Goal: Task Accomplishment & Management: Manage account settings

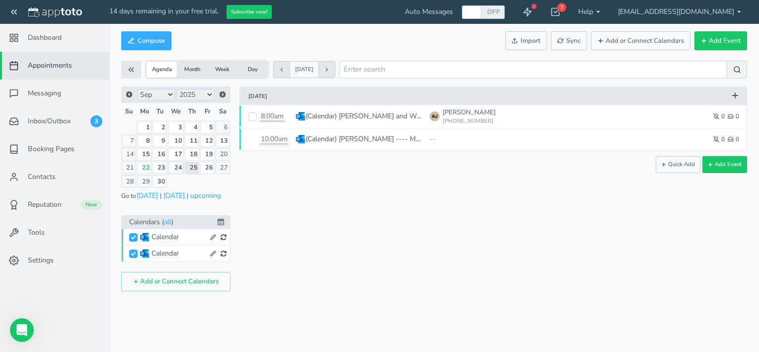
click at [179, 167] on link "24" at bounding box center [176, 167] width 16 height 12
click at [193, 165] on link "25" at bounding box center [192, 167] width 14 height 12
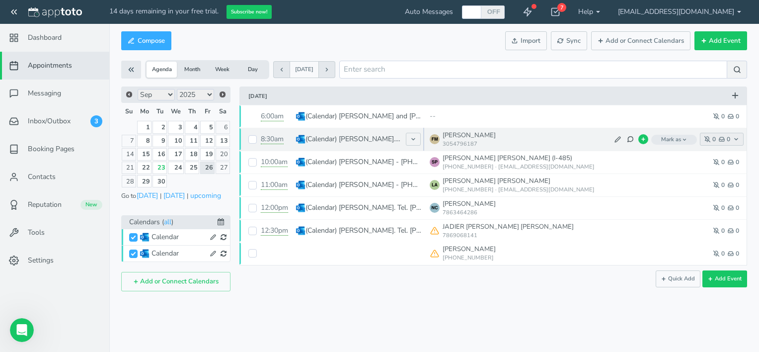
click at [721, 140] on icon "button" at bounding box center [721, 139] width 6 height 6
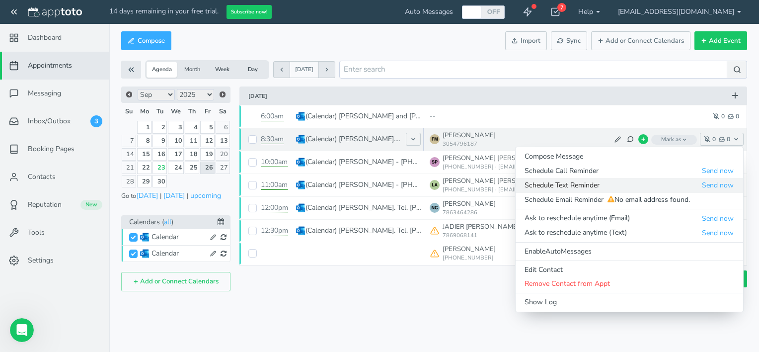
click at [570, 189] on span "Schedule Text Reminder" at bounding box center [612, 185] width 177 height 10
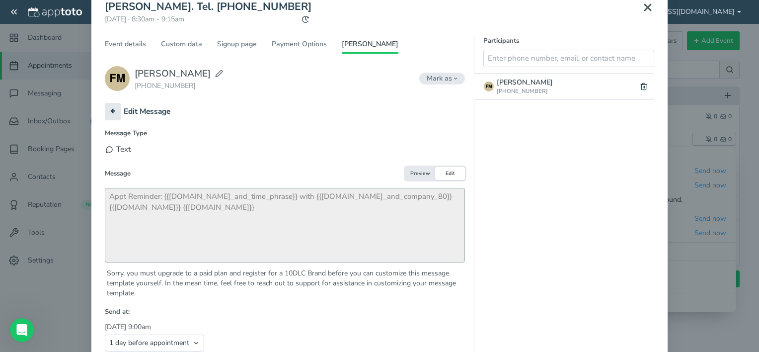
scroll to position [121, 0]
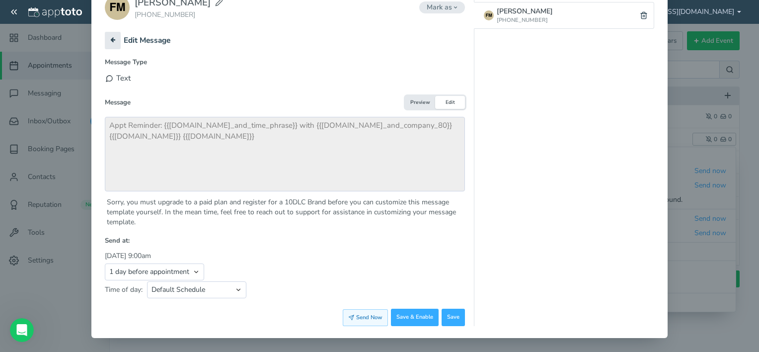
click at [355, 318] on button "Send Now" at bounding box center [365, 317] width 45 height 17
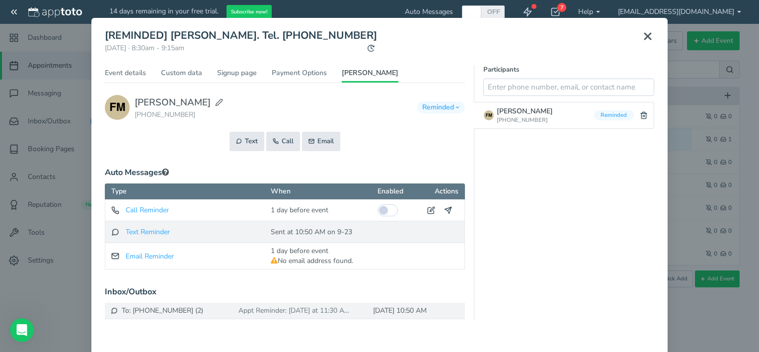
scroll to position [0, 0]
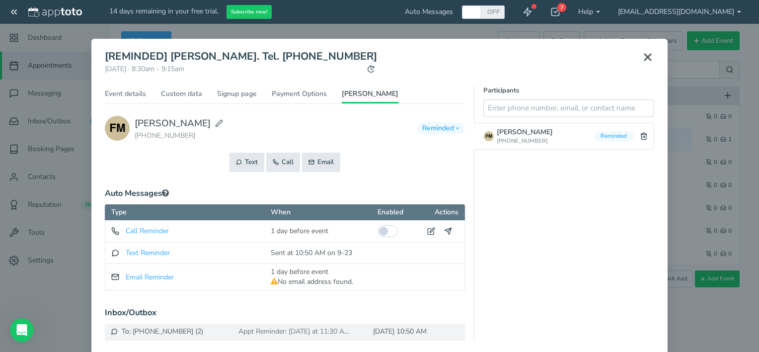
click at [238, 172] on div "Payment Status - **** Capture remaining amount () Capture cost of service () Ca…" at bounding box center [285, 245] width 360 height 187
click at [239, 165] on button "Text" at bounding box center [246, 161] width 35 height 19
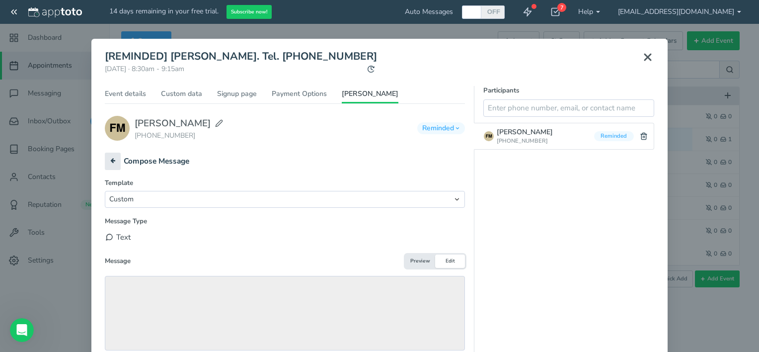
click at [111, 268] on div "Template Custom Ask to reschedule anytime (Text) Ask to reschedule next week (T…" at bounding box center [285, 282] width 360 height 208
click at [116, 265] on div "Message Preview Edit" at bounding box center [285, 260] width 360 height 13
click at [451, 262] on button "Edit" at bounding box center [450, 260] width 30 height 13
click at [641, 57] on icon at bounding box center [647, 57] width 12 height 12
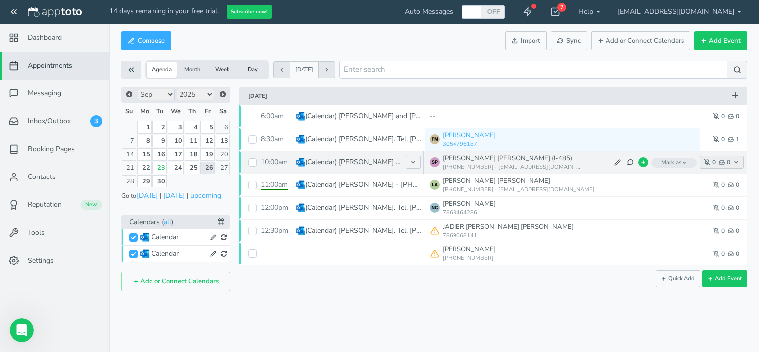
click at [719, 162] on icon "button" at bounding box center [721, 162] width 6 height 6
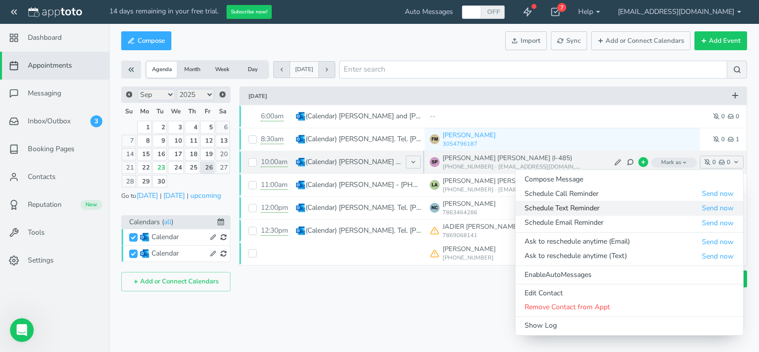
click at [697, 210] on span "Schedule Text Reminder" at bounding box center [612, 208] width 177 height 10
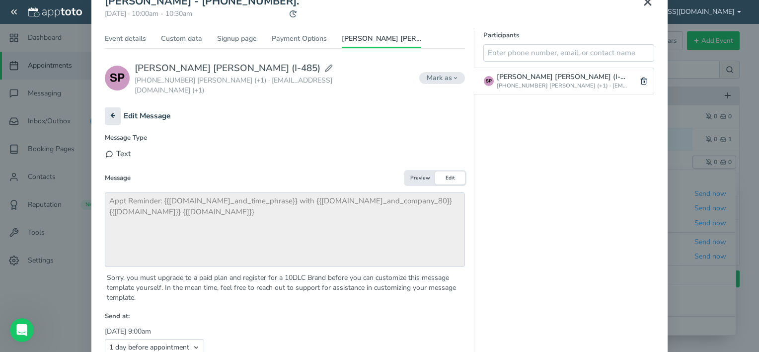
scroll to position [121, 0]
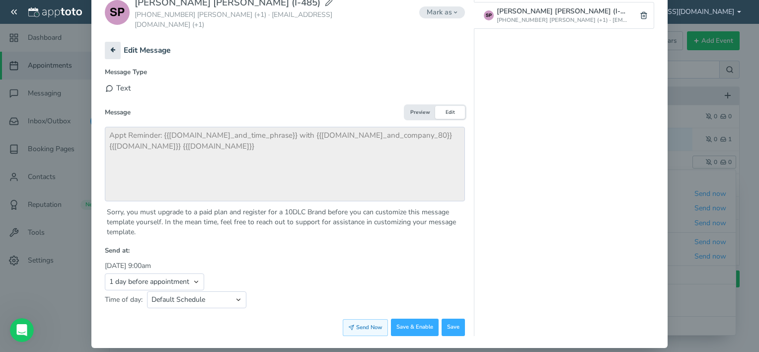
click at [354, 319] on button "Send Now" at bounding box center [365, 327] width 45 height 17
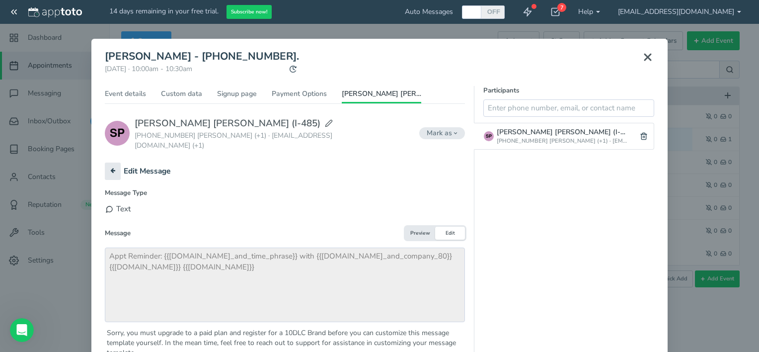
click at [644, 59] on use at bounding box center [647, 57] width 6 height 6
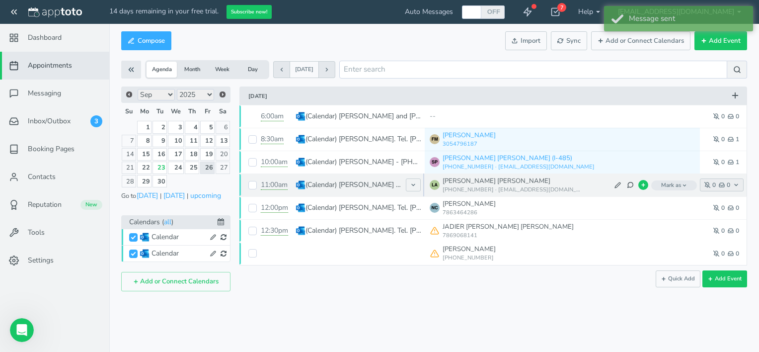
click at [722, 185] on use "button" at bounding box center [721, 185] width 5 height 4
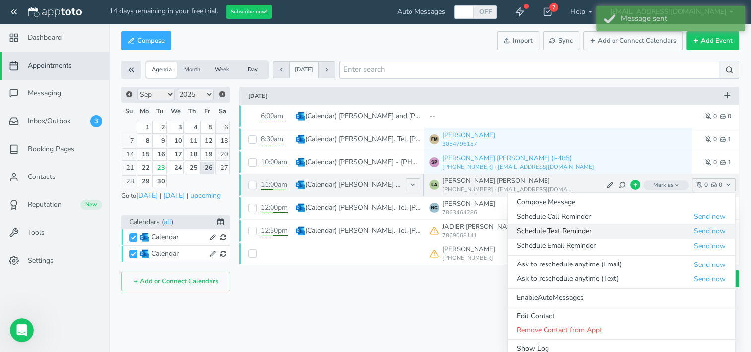
click at [580, 232] on span "Schedule Text Reminder" at bounding box center [605, 231] width 177 height 10
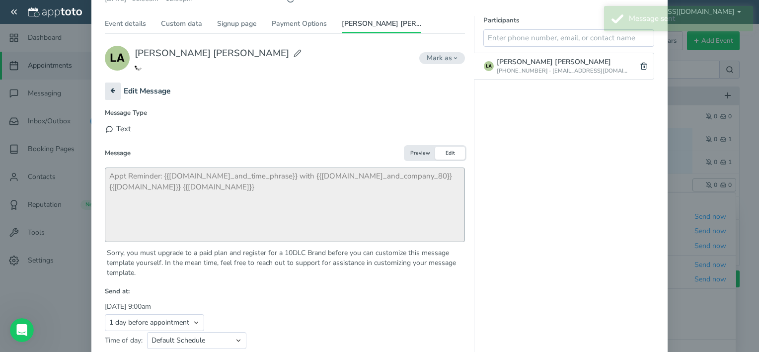
scroll to position [121, 0]
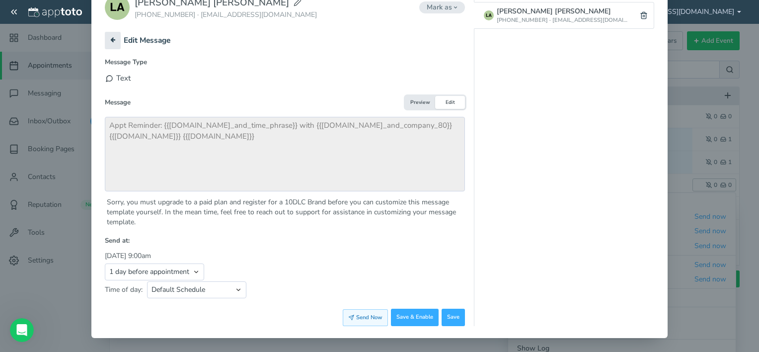
click at [362, 316] on button "Send Now" at bounding box center [365, 317] width 45 height 17
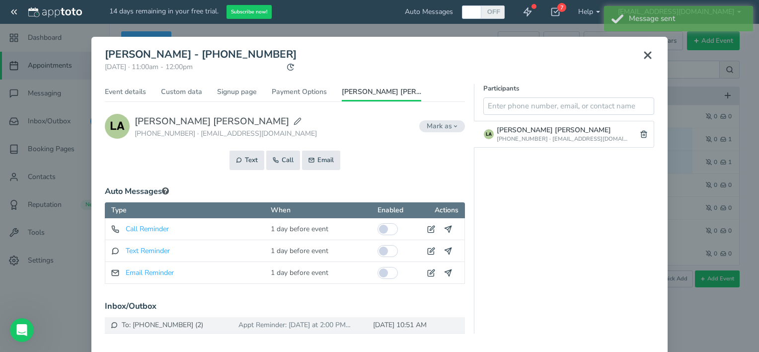
scroll to position [0, 0]
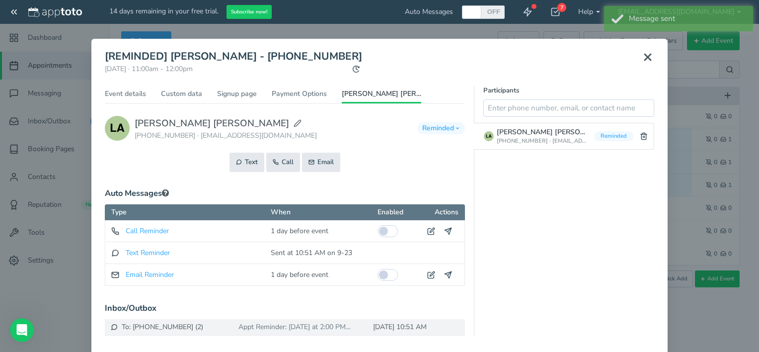
click at [644, 58] on use at bounding box center [647, 57] width 6 height 6
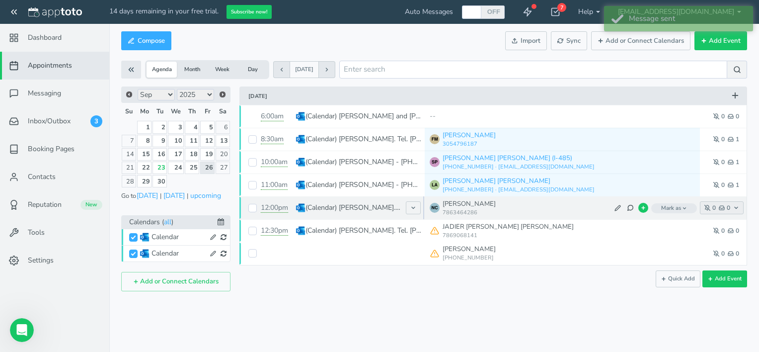
click at [721, 208] on icon "button" at bounding box center [721, 208] width 6 height 6
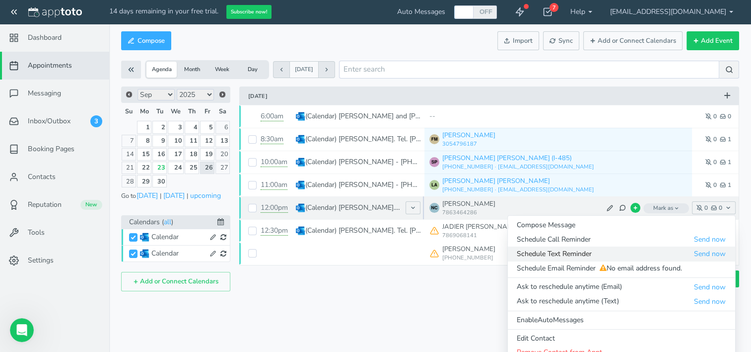
click at [592, 258] on span "Schedule Text Reminder" at bounding box center [605, 254] width 177 height 10
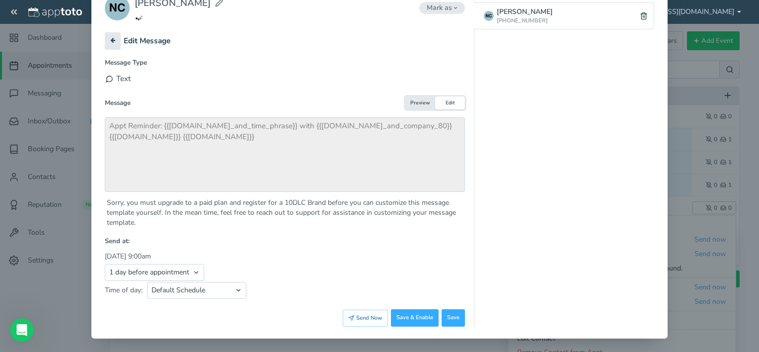
scroll to position [121, 0]
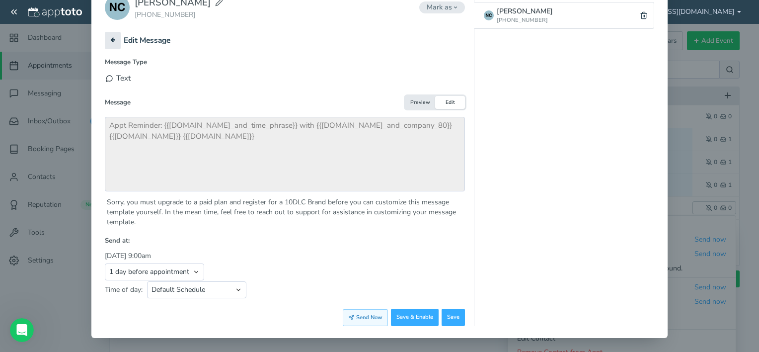
click at [359, 318] on button "Send Now" at bounding box center [365, 317] width 45 height 17
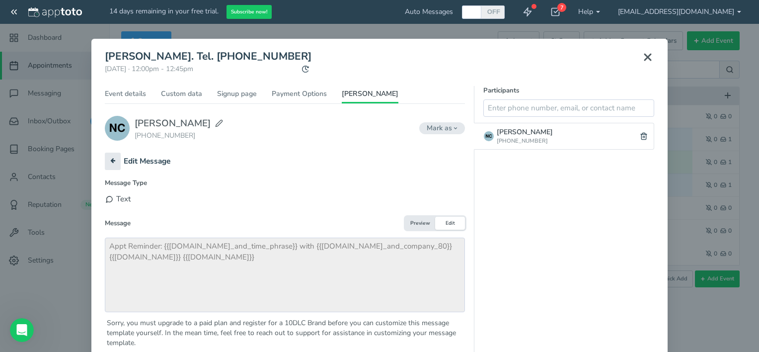
scroll to position [0, 0]
click at [649, 59] on icon at bounding box center [647, 57] width 12 height 12
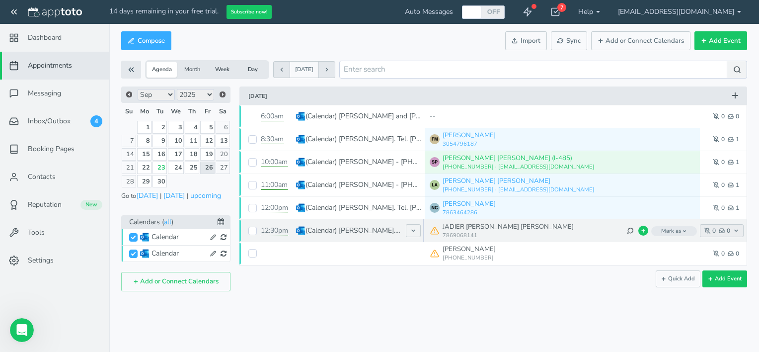
click at [724, 233] on feather-icon "button" at bounding box center [722, 230] width 8 height 6
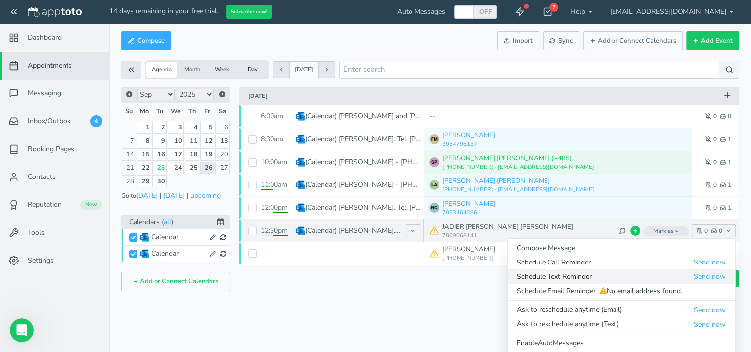
click at [630, 278] on span "Schedule Text Reminder" at bounding box center [605, 277] width 177 height 10
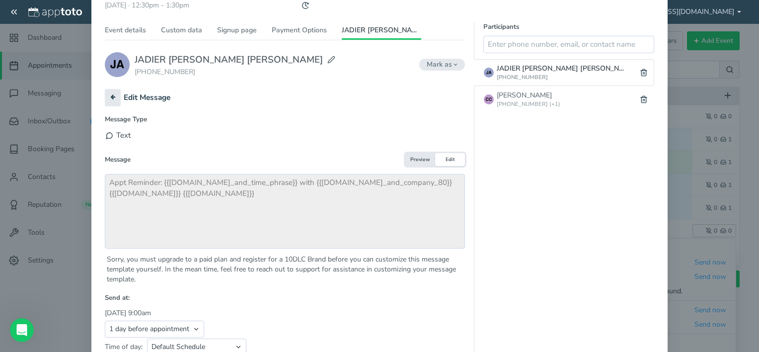
scroll to position [121, 0]
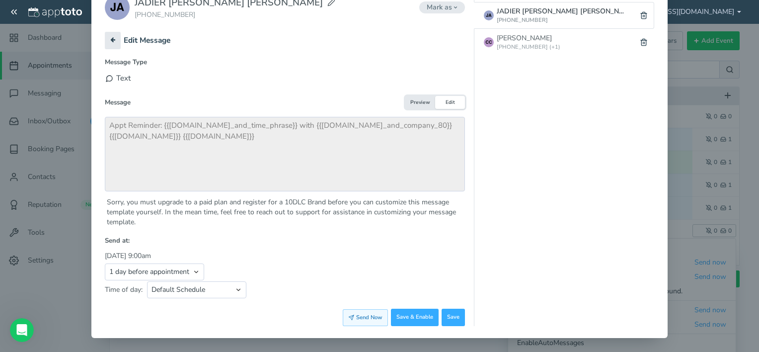
click at [366, 316] on button "Send Now" at bounding box center [365, 317] width 45 height 17
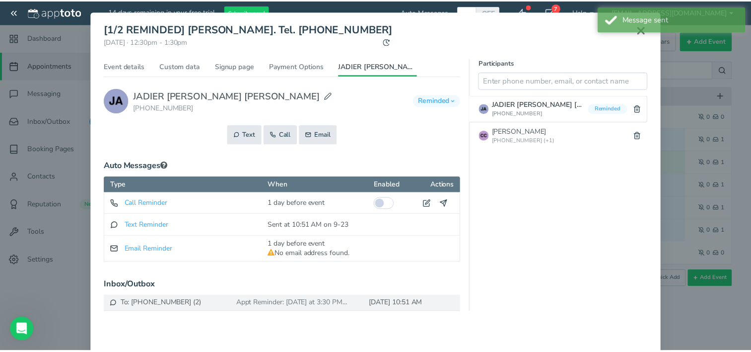
scroll to position [0, 0]
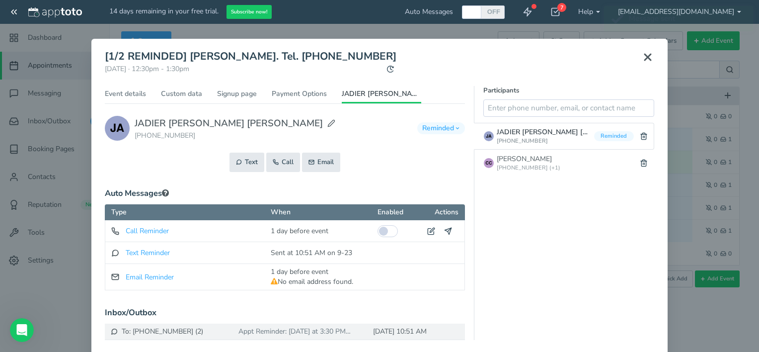
click at [645, 58] on icon at bounding box center [647, 57] width 12 height 12
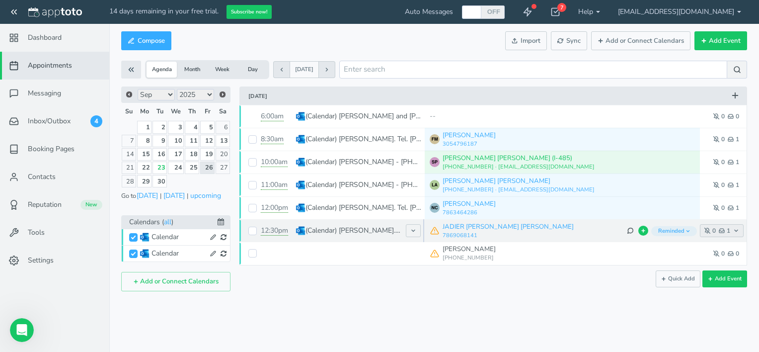
click at [720, 230] on icon "button" at bounding box center [721, 230] width 6 height 6
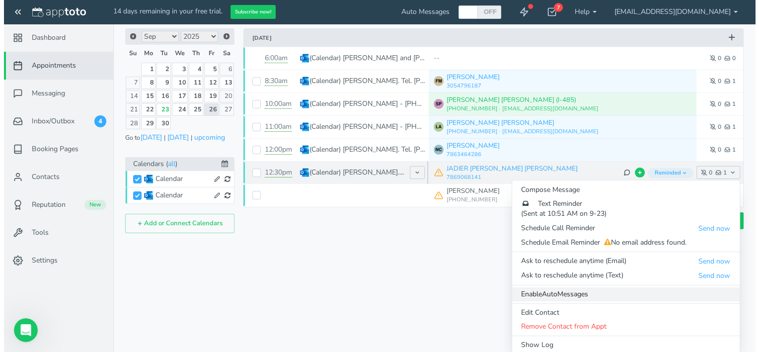
scroll to position [61, 0]
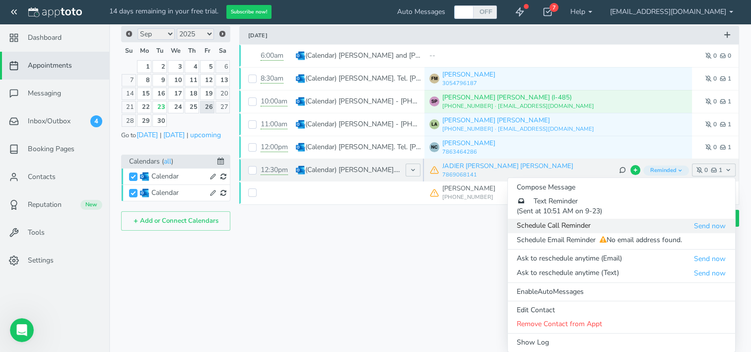
click at [561, 223] on span "Schedule Call Reminder" at bounding box center [605, 225] width 177 height 10
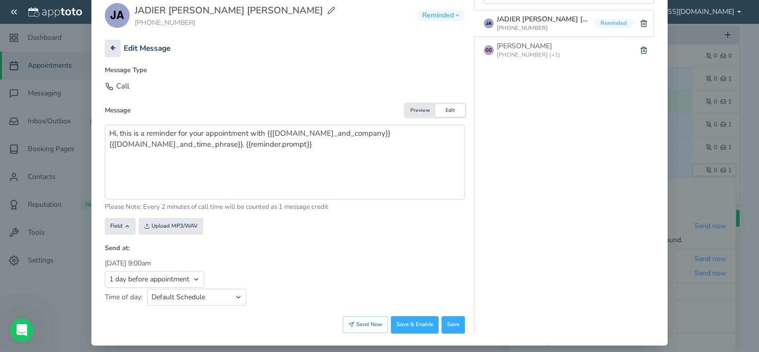
scroll to position [120, 0]
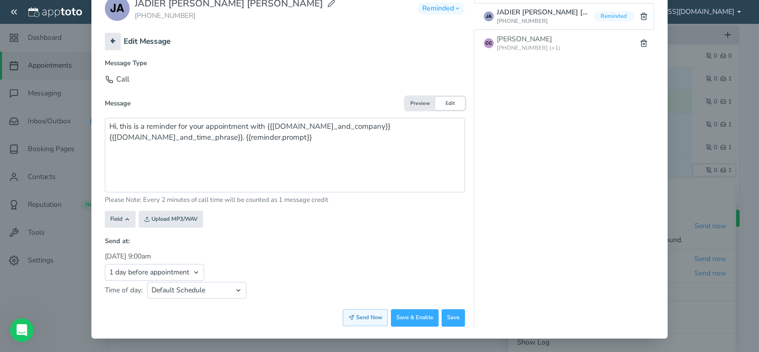
click at [369, 318] on button "Send Now" at bounding box center [365, 317] width 45 height 17
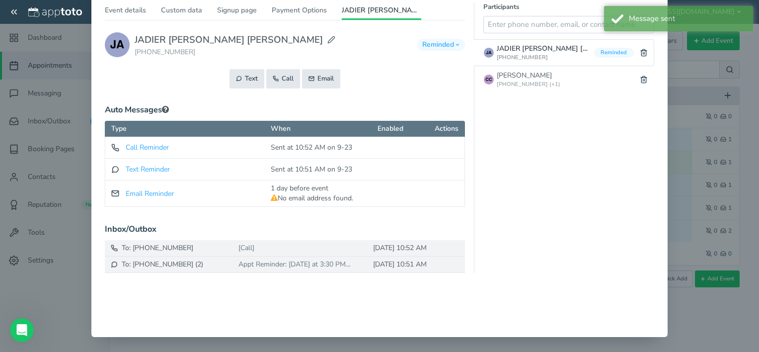
scroll to position [0, 0]
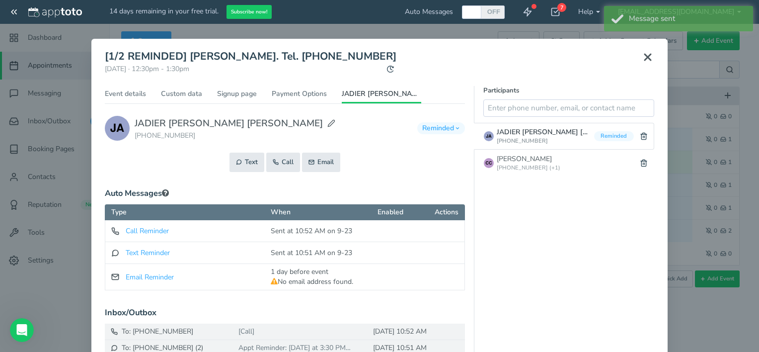
click at [646, 55] on use at bounding box center [647, 57] width 6 height 6
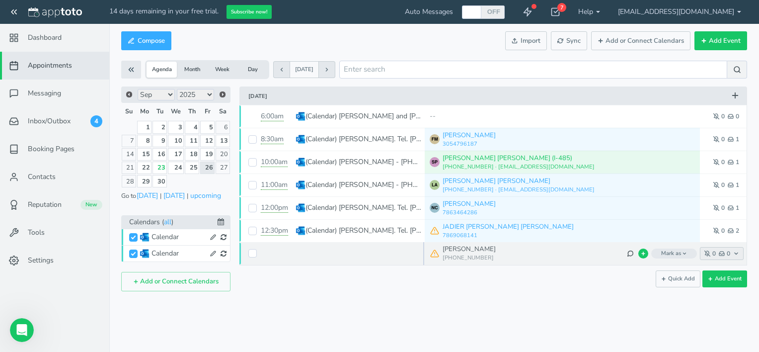
click at [720, 256] on icon "button" at bounding box center [721, 253] width 6 height 6
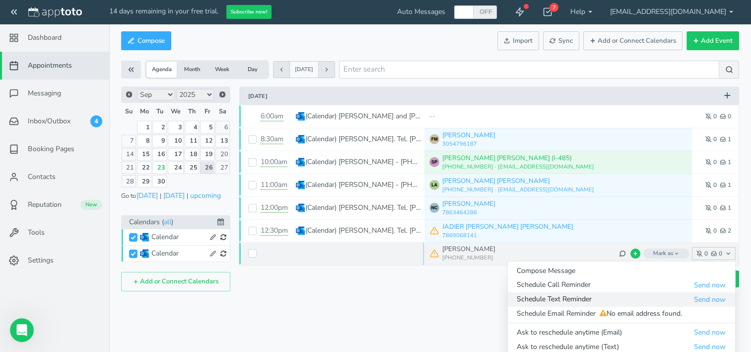
click at [613, 299] on span "Schedule Text Reminder" at bounding box center [605, 299] width 177 height 10
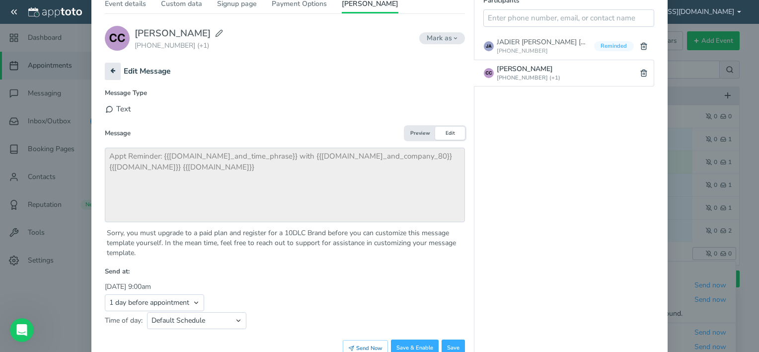
scroll to position [121, 0]
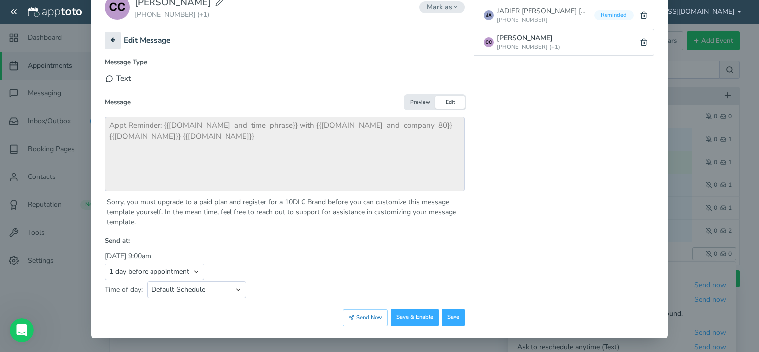
click at [363, 318] on button "Send Now" at bounding box center [365, 317] width 45 height 17
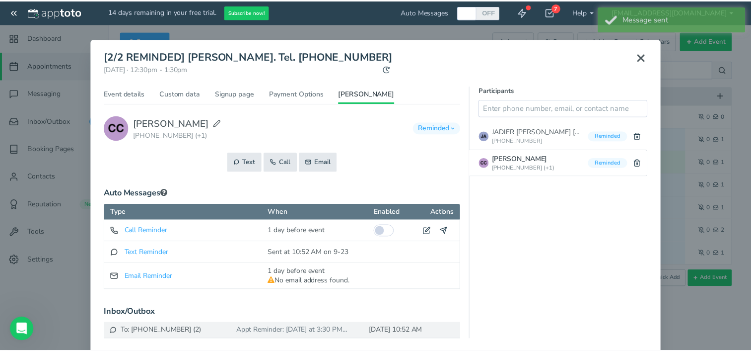
scroll to position [0, 0]
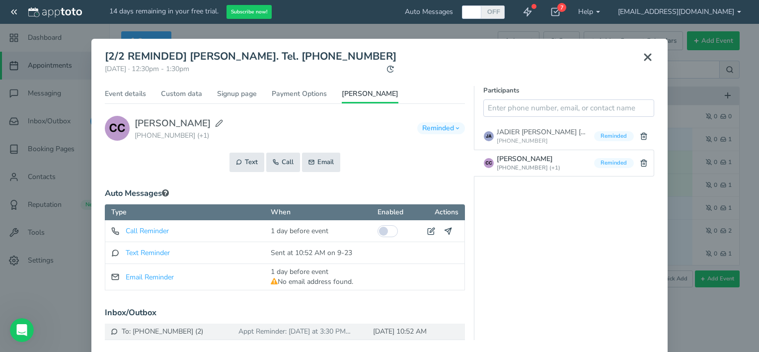
click at [644, 57] on use at bounding box center [647, 57] width 6 height 6
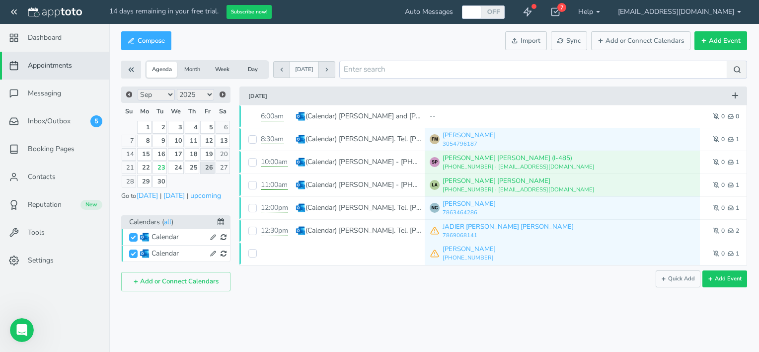
click at [488, 325] on div "Appointments Messaging Inbox/Outbox Booking Pages Campaigns Contacts Reputation…" at bounding box center [433, 176] width 649 height 352
click at [181, 168] on link "24" at bounding box center [176, 167] width 16 height 12
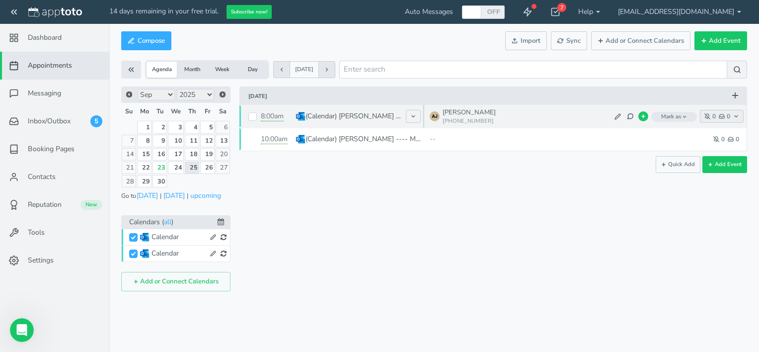
click at [723, 117] on icon "button" at bounding box center [721, 116] width 6 height 6
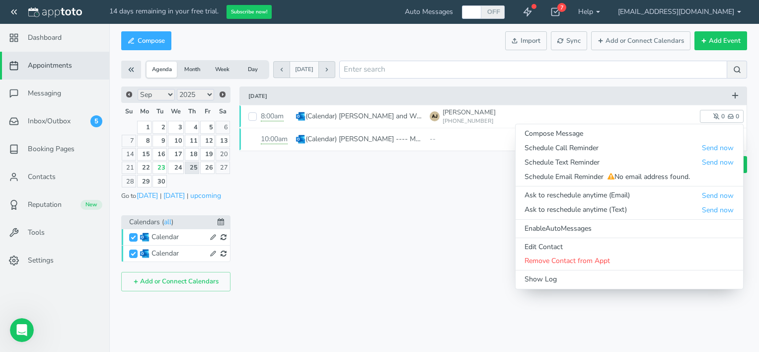
click at [346, 274] on div "× [2/2 REMINDED] [PERSON_NAME]. Tel. [PHONE_NUMBER] [DATE] · 12:30pm - 1:30pm P…" at bounding box center [488, 188] width 516 height 205
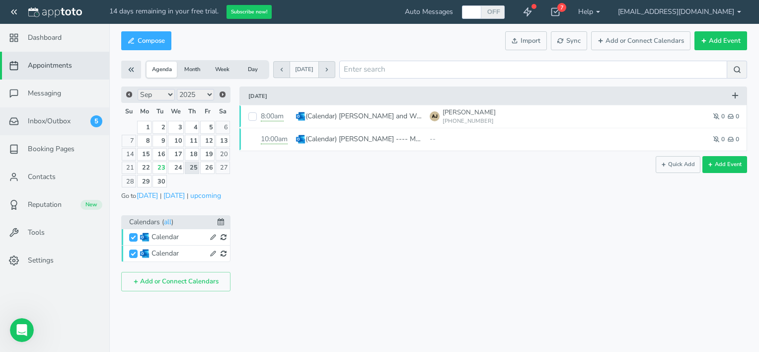
click at [38, 125] on span "Inbox/Outbox" at bounding box center [49, 121] width 43 height 10
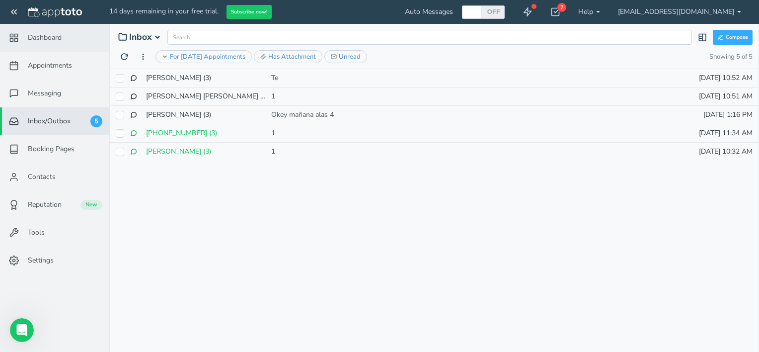
click at [35, 34] on span "Dashboard" at bounding box center [45, 38] width 34 height 10
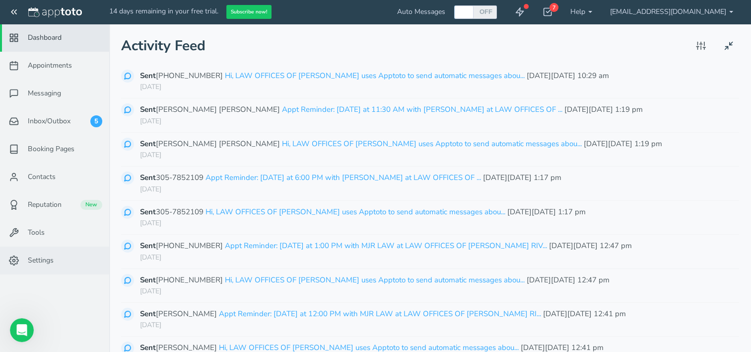
click at [26, 258] on feather-icon at bounding box center [15, 260] width 26 height 10
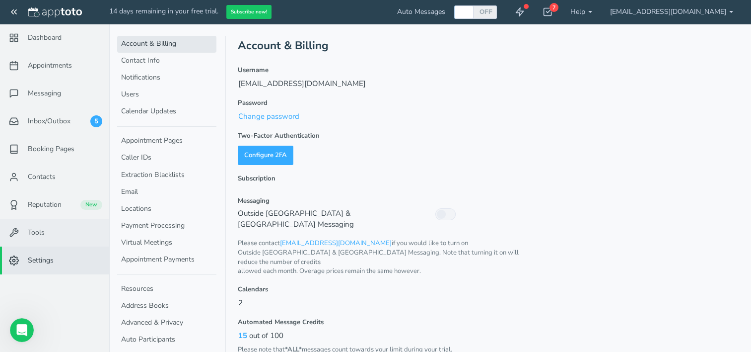
click at [31, 237] on span "Tools" at bounding box center [36, 232] width 17 height 10
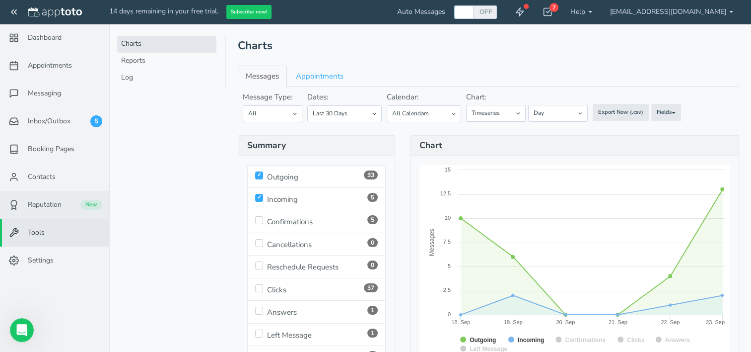
click at [29, 210] on link "Reputation New" at bounding box center [54, 205] width 109 height 28
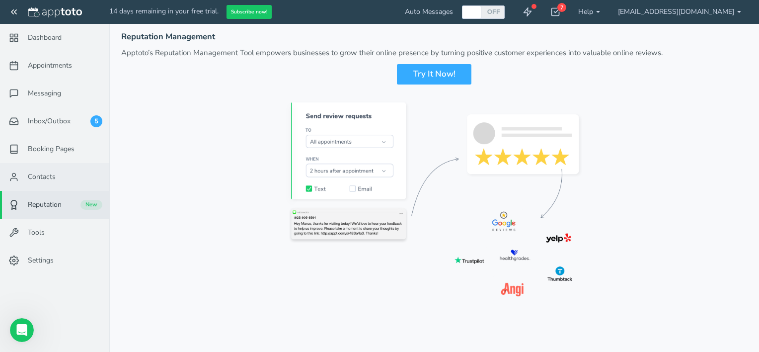
click at [36, 173] on span "Contacts" at bounding box center [42, 177] width 28 height 10
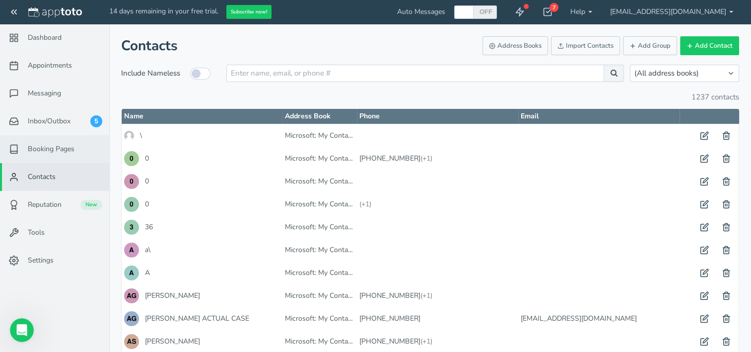
click at [38, 156] on link "Booking Pages" at bounding box center [54, 149] width 109 height 28
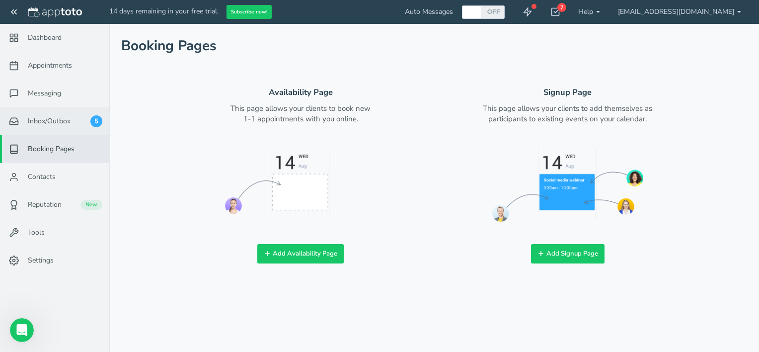
click at [44, 121] on span "Inbox/Outbox" at bounding box center [49, 121] width 43 height 10
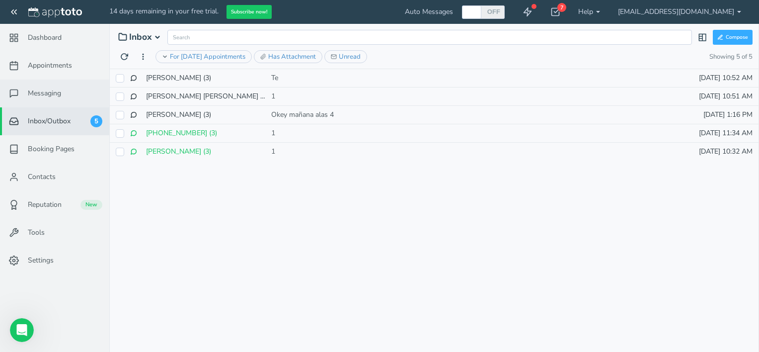
click at [60, 97] on span "Messaging" at bounding box center [44, 93] width 33 height 10
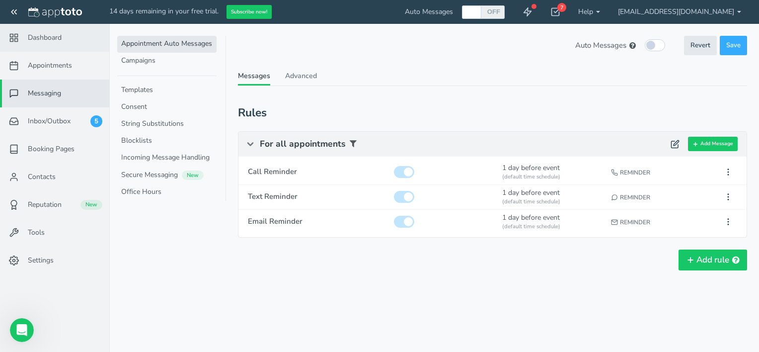
click at [55, 35] on span "Dashboard" at bounding box center [45, 38] width 34 height 10
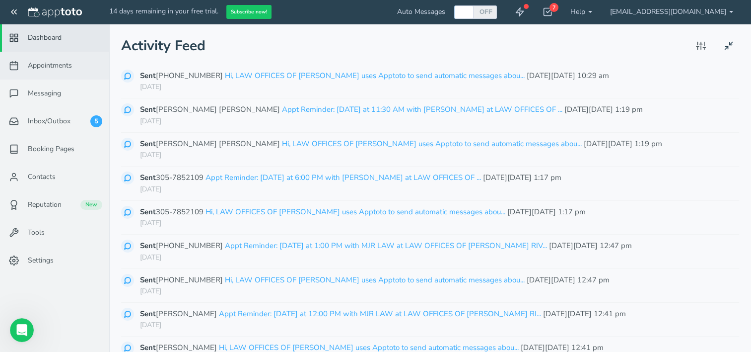
click at [50, 68] on span "Appointments" at bounding box center [50, 66] width 44 height 10
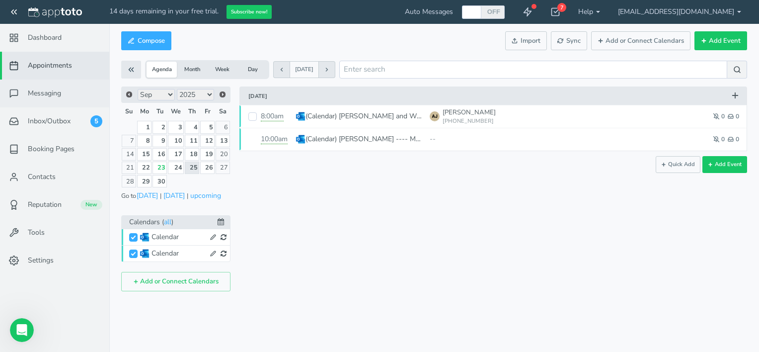
click at [41, 93] on span "Messaging" at bounding box center [44, 93] width 33 height 10
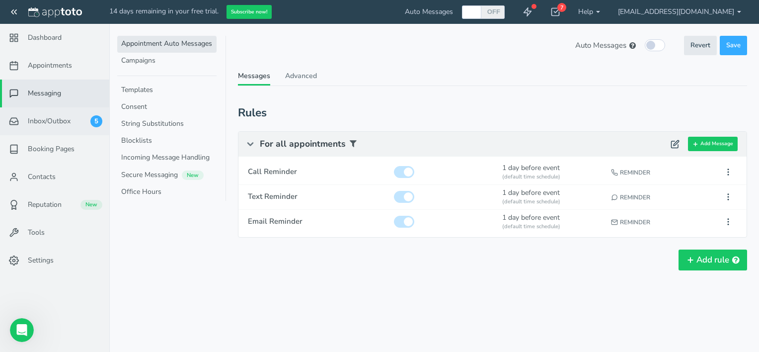
click at [37, 122] on span "Inbox/Outbox" at bounding box center [49, 121] width 43 height 10
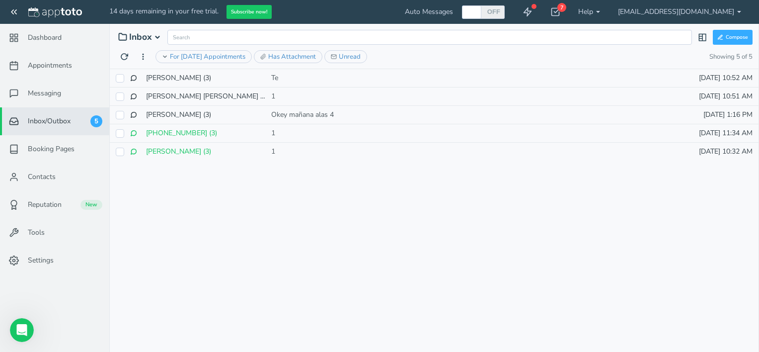
click at [63, 121] on span "Inbox/Outbox" at bounding box center [49, 121] width 43 height 10
click at [46, 147] on span "Booking Pages" at bounding box center [51, 149] width 47 height 10
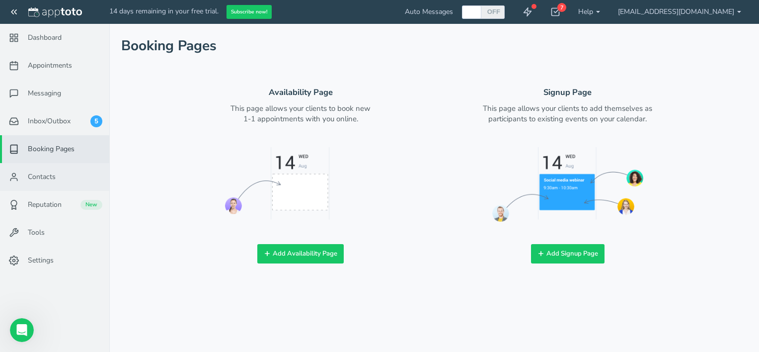
click at [47, 178] on span "Contacts" at bounding box center [42, 177] width 28 height 10
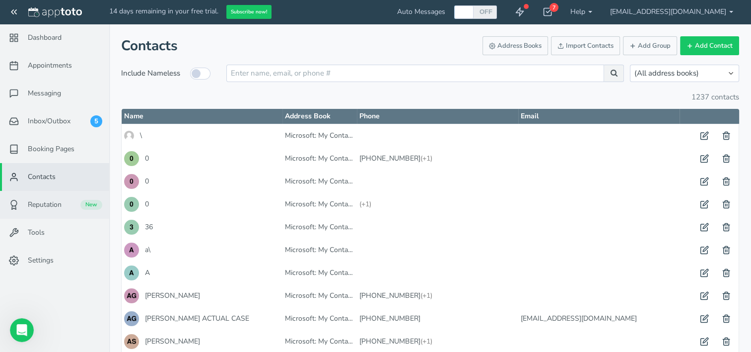
click at [35, 206] on span "Reputation" at bounding box center [45, 205] width 34 height 10
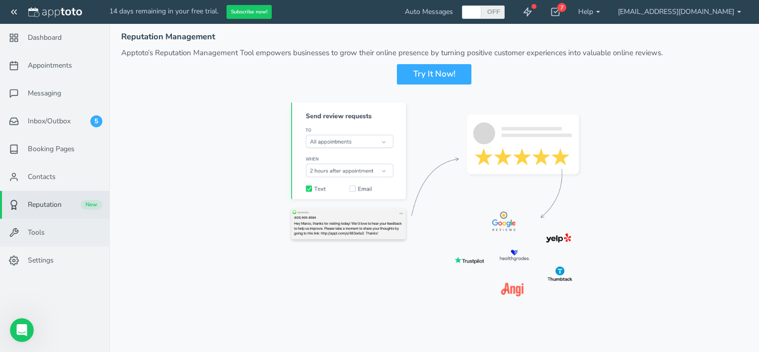
click at [31, 234] on span "Tools" at bounding box center [36, 232] width 17 height 10
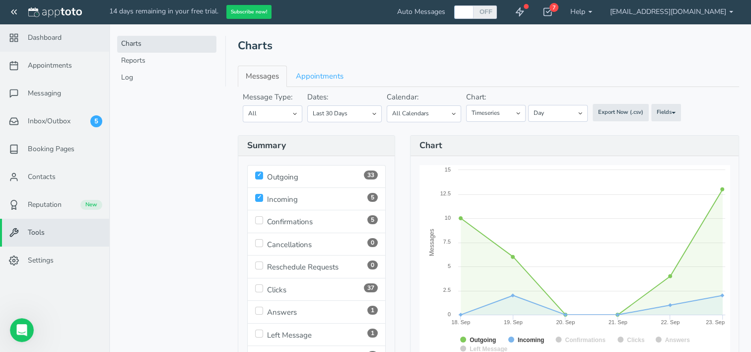
click at [48, 37] on span "Dashboard" at bounding box center [45, 38] width 34 height 10
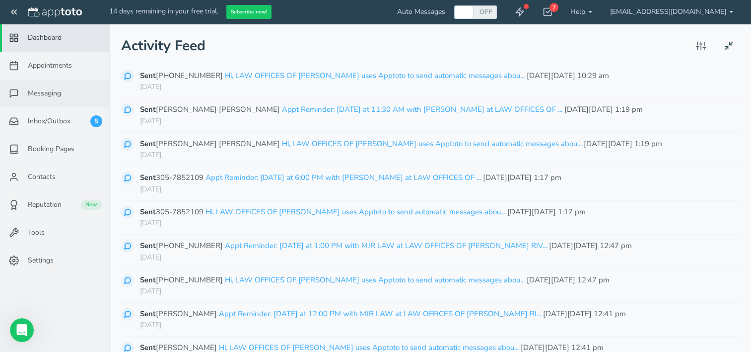
click at [44, 101] on link "Messaging" at bounding box center [54, 93] width 109 height 28
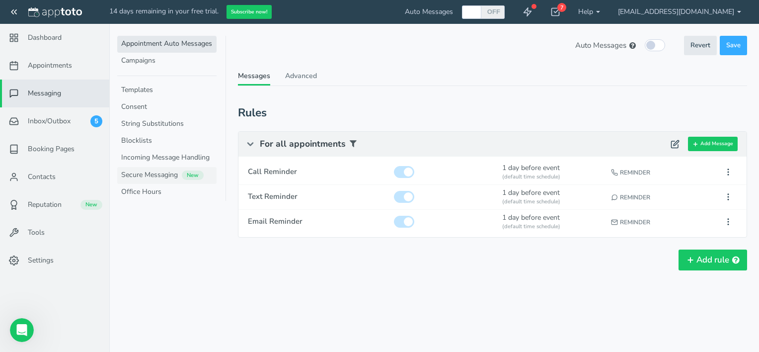
click at [157, 174] on link "Secure Messaging New" at bounding box center [166, 175] width 99 height 17
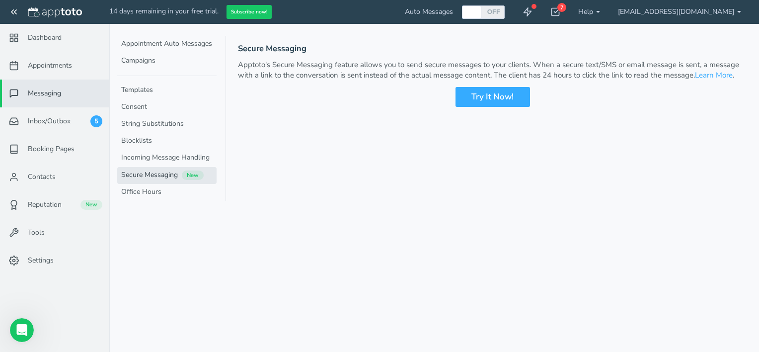
click at [157, 174] on link "Secure Messaging New" at bounding box center [166, 175] width 99 height 17
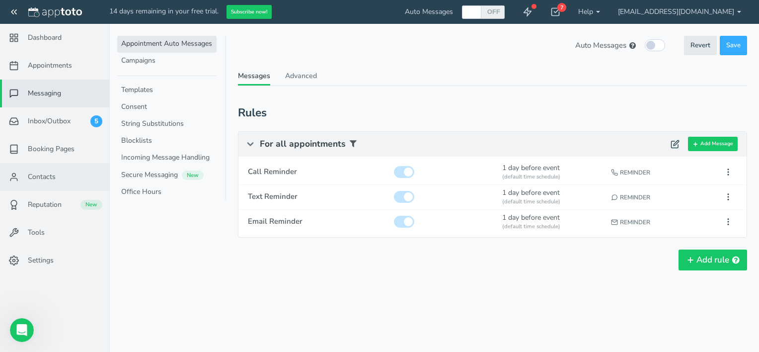
click at [51, 176] on span "Contacts" at bounding box center [42, 177] width 28 height 10
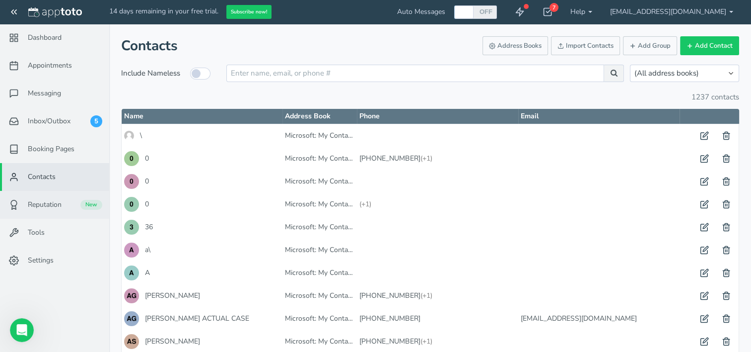
click at [50, 204] on span "Reputation" at bounding box center [45, 205] width 34 height 10
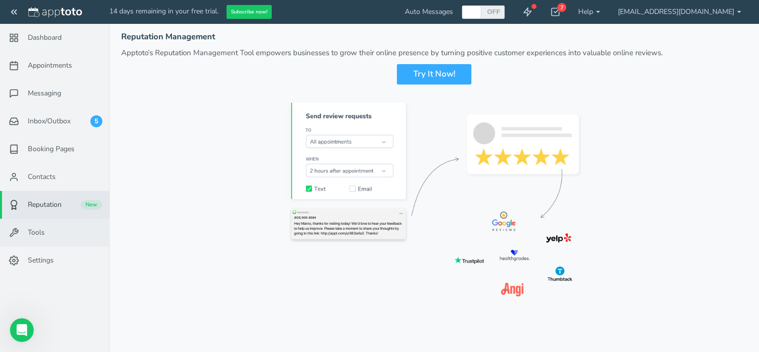
click at [49, 229] on link "Tools" at bounding box center [54, 232] width 109 height 28
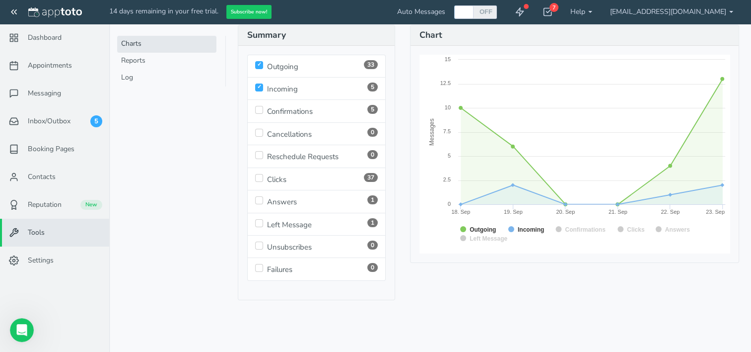
scroll to position [144, 0]
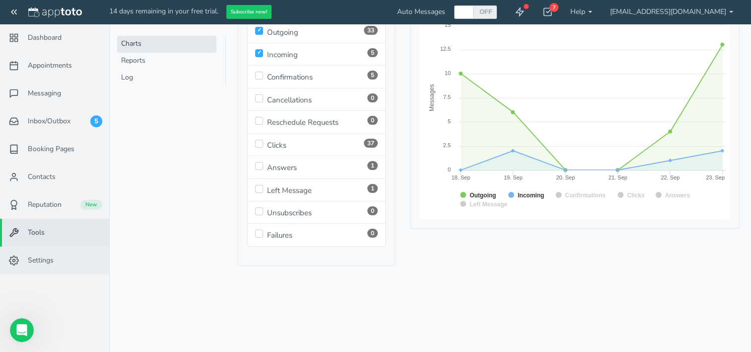
click at [32, 260] on span "Settings" at bounding box center [41, 260] width 26 height 10
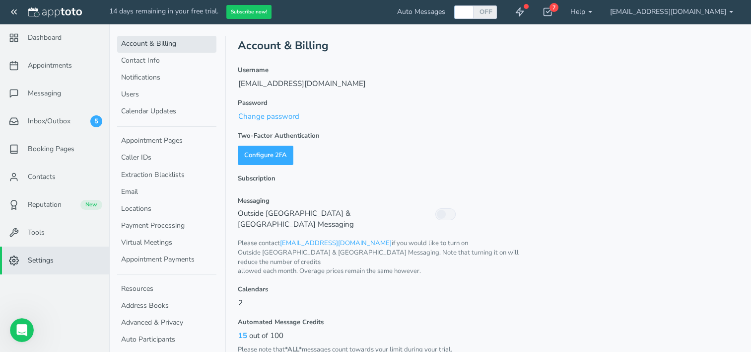
scroll to position [22, 0]
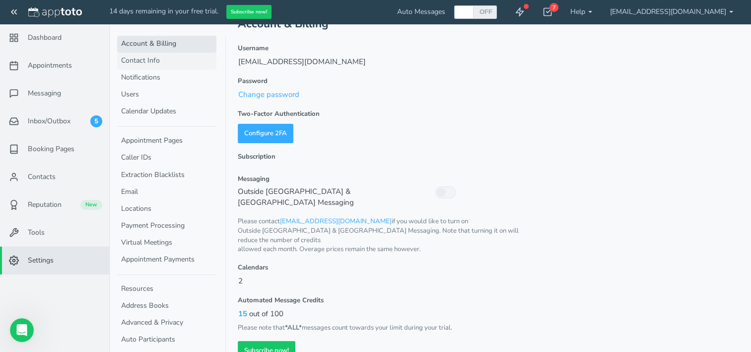
click at [154, 64] on link "Contact Info" at bounding box center [166, 61] width 99 height 17
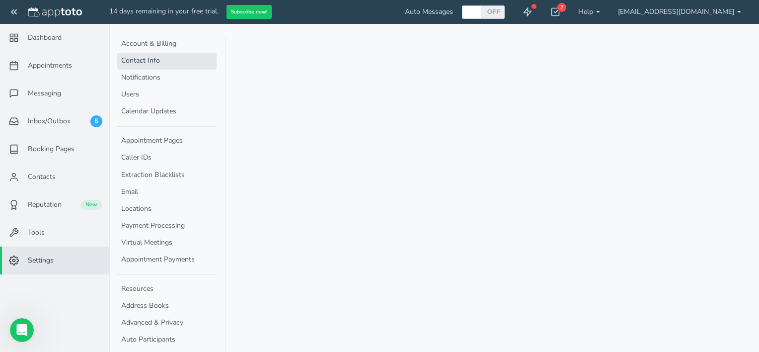
select select "720"
select select "1200"
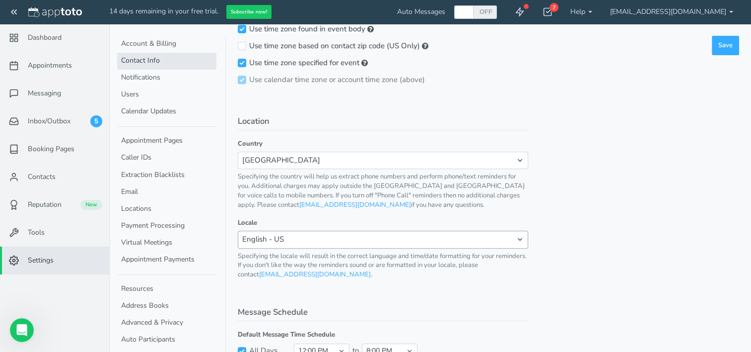
scroll to position [447, 0]
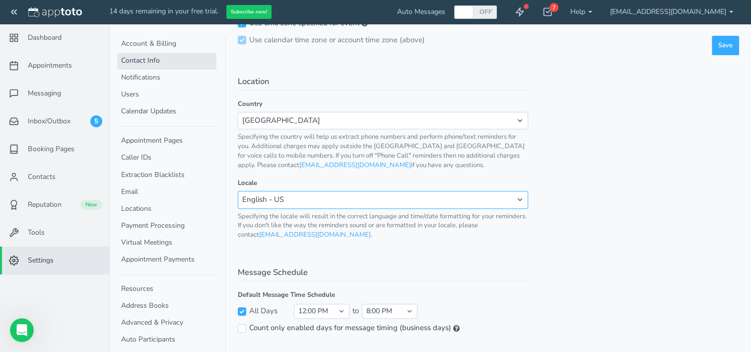
click at [520, 200] on select "English - [GEOGRAPHIC_DATA] English - [GEOGRAPHIC_DATA] English - [GEOGRAPHIC_D…" at bounding box center [383, 199] width 290 height 17
click at [238, 191] on select "English - [GEOGRAPHIC_DATA] English - [GEOGRAPHIC_DATA] English - [GEOGRAPHIC_D…" at bounding box center [383, 199] width 290 height 17
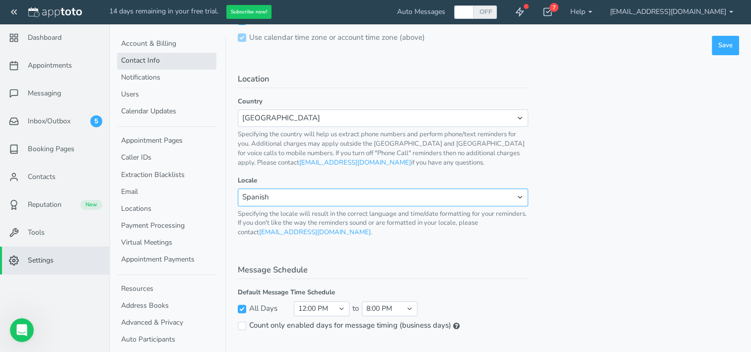
scroll to position [450, 0]
click at [522, 194] on select "English - [GEOGRAPHIC_DATA] English - [GEOGRAPHIC_DATA] English - [GEOGRAPHIC_D…" at bounding box center [383, 196] width 290 height 17
click at [238, 188] on select "English - [GEOGRAPHIC_DATA] English - [GEOGRAPHIC_DATA] English - [GEOGRAPHIC_D…" at bounding box center [383, 196] width 290 height 17
click at [520, 193] on select "English - [GEOGRAPHIC_DATA] English - [GEOGRAPHIC_DATA] English - [GEOGRAPHIC_D…" at bounding box center [383, 196] width 290 height 17
click at [238, 188] on select "English - [GEOGRAPHIC_DATA] English - [GEOGRAPHIC_DATA] English - [GEOGRAPHIC_D…" at bounding box center [383, 196] width 290 height 17
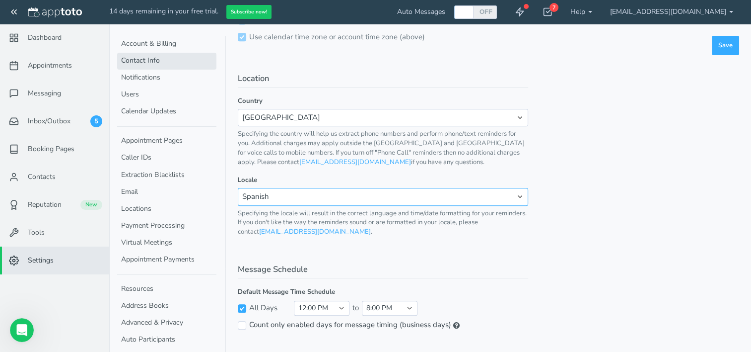
click at [517, 195] on select "English - [GEOGRAPHIC_DATA] English - [GEOGRAPHIC_DATA] English - [GEOGRAPHIC_D…" at bounding box center [383, 196] width 290 height 17
select select "en-US"
click at [238, 188] on select "English - [GEOGRAPHIC_DATA] English - [GEOGRAPHIC_DATA] English - [GEOGRAPHIC_D…" at bounding box center [383, 196] width 290 height 17
click at [139, 74] on link "Notifications" at bounding box center [166, 78] width 99 height 17
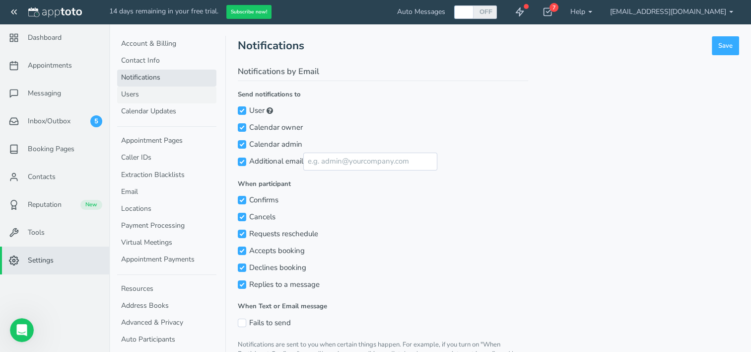
click at [131, 98] on link "Users" at bounding box center [166, 94] width 99 height 17
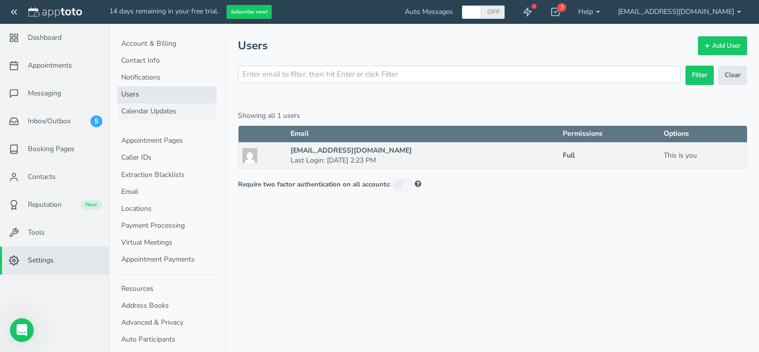
click at [130, 111] on link "Calendar Updates" at bounding box center [166, 111] width 99 height 17
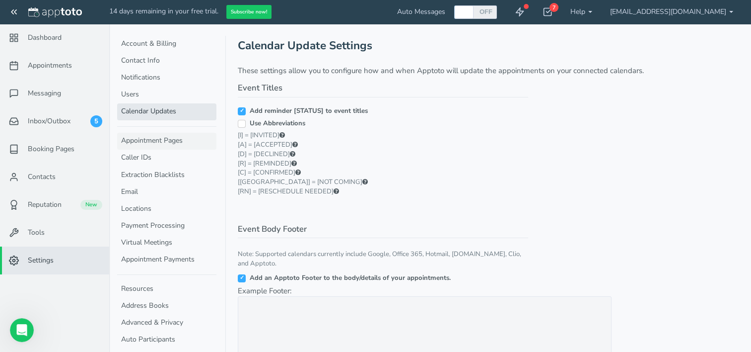
click at [139, 141] on link "Appointment Pages" at bounding box center [166, 141] width 99 height 17
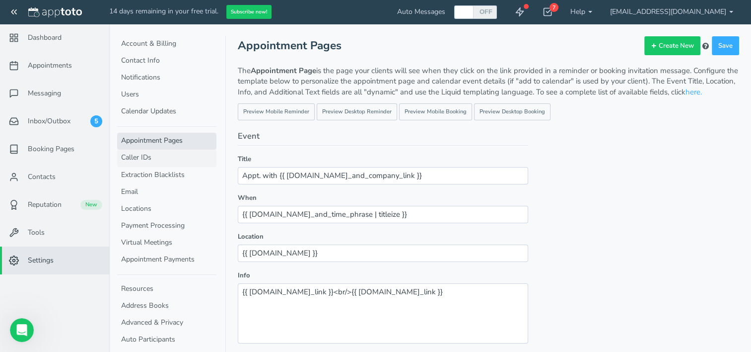
click at [149, 158] on link "Caller IDs" at bounding box center [166, 157] width 99 height 17
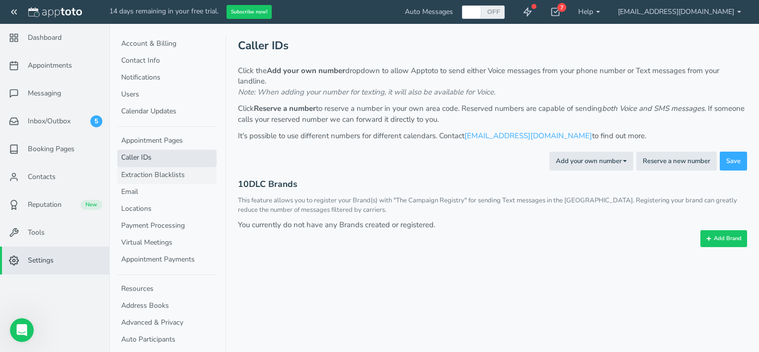
click at [152, 176] on link "Extraction Blacklists" at bounding box center [166, 175] width 99 height 17
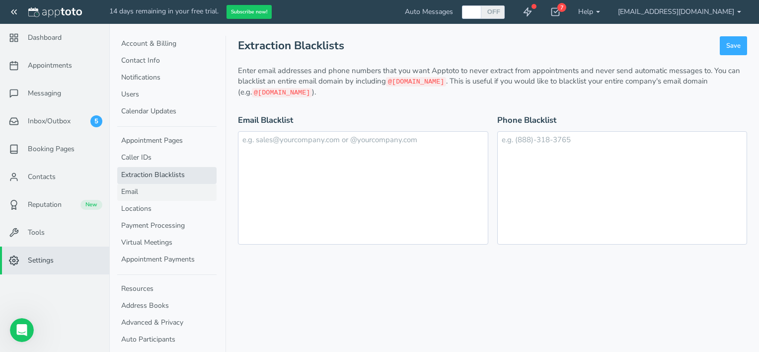
click at [142, 191] on link "Email" at bounding box center [166, 192] width 99 height 17
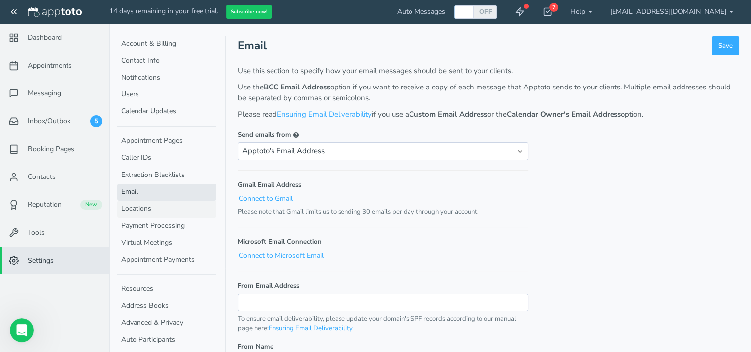
click at [133, 207] on link "Locations" at bounding box center [166, 209] width 99 height 17
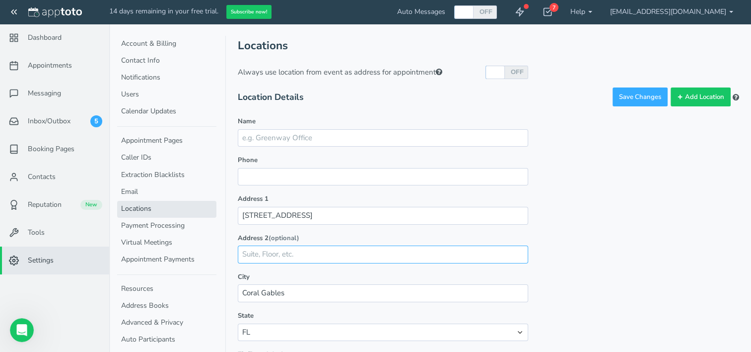
click at [269, 255] on input "text" at bounding box center [383, 253] width 290 height 17
type input "suite"
click at [277, 255] on input "suite" at bounding box center [383, 253] width 290 height 17
click at [263, 256] on input "suite" at bounding box center [383, 253] width 290 height 17
click at [279, 254] on input "suite" at bounding box center [383, 253] width 290 height 17
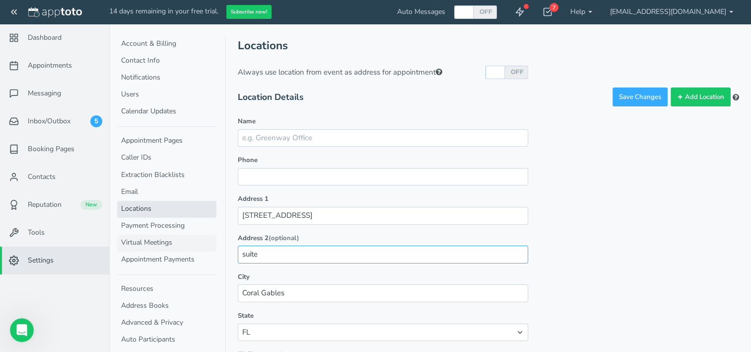
drag, startPoint x: 276, startPoint y: 254, endPoint x: 172, endPoint y: 246, distance: 104.1
click at [172, 246] on tabbed-view "Account & Billing Contact Info Notifications Users Calendar Updates Appointment…" at bounding box center [430, 257] width 618 height 466
click at [314, 247] on input "suite" at bounding box center [383, 253] width 290 height 17
click at [288, 251] on input "suite" at bounding box center [383, 253] width 290 height 17
click at [284, 252] on input "suite" at bounding box center [383, 253] width 290 height 17
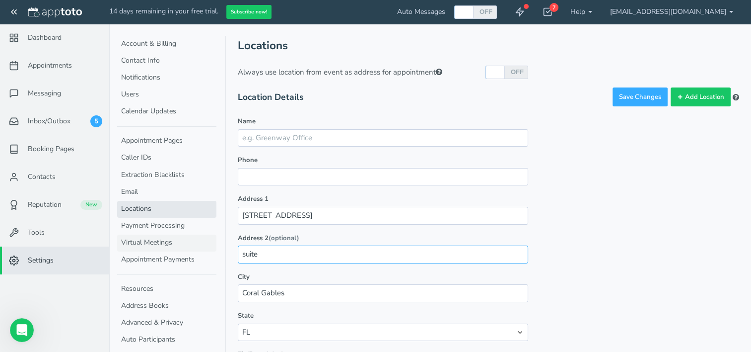
drag, startPoint x: 268, startPoint y: 257, endPoint x: 138, endPoint y: 232, distance: 132.4
click at [136, 235] on tabbed-view "Account & Billing Contact Info Notifications Users Calendar Updates Appointment…" at bounding box center [430, 257] width 618 height 466
type input "205"
click at [315, 270] on div "Name Phone Address 1 [STREET_ADDRESS] Address 2 (optional) 205 City Coral Gable…" at bounding box center [383, 303] width 290 height 373
click at [149, 223] on link "Payment Processing" at bounding box center [166, 225] width 99 height 17
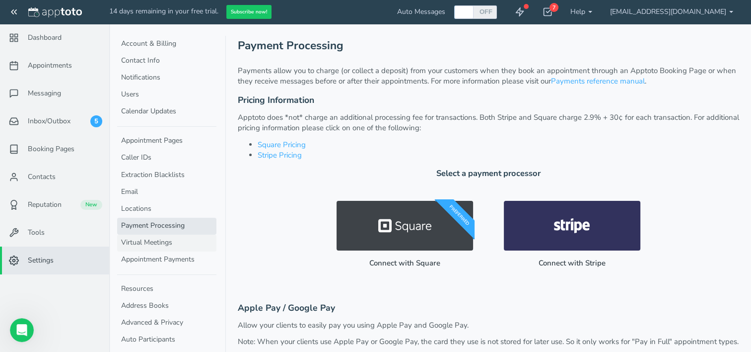
click at [145, 241] on link "Virtual Meetings" at bounding box center [166, 242] width 99 height 17
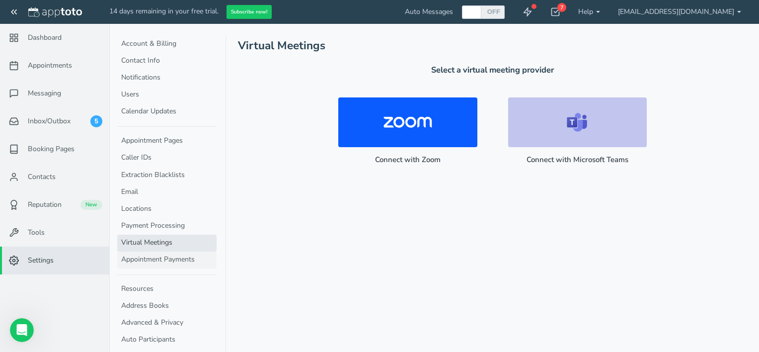
click at [152, 255] on link "Appointment Payments" at bounding box center [166, 259] width 99 height 17
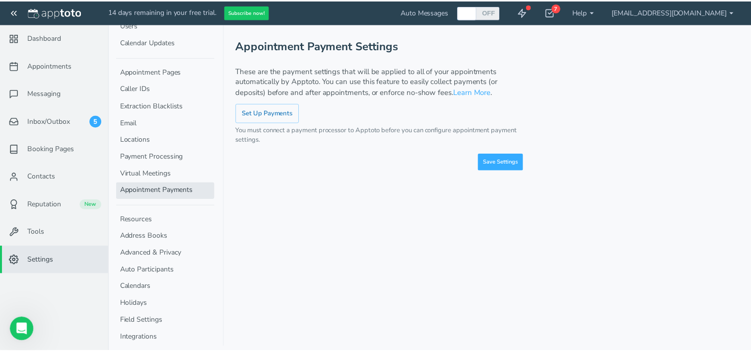
scroll to position [70, 0]
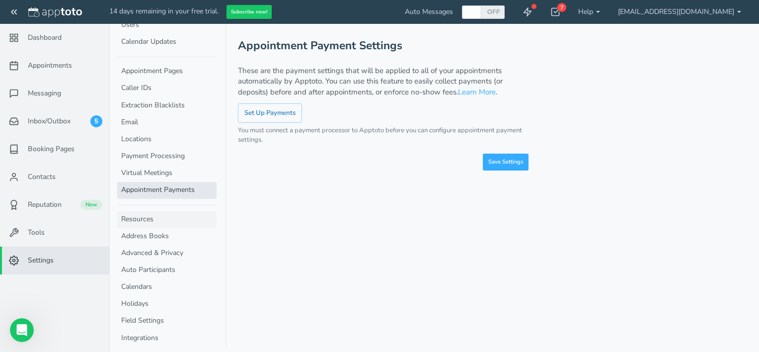
click at [145, 218] on link "Resources" at bounding box center [166, 219] width 99 height 17
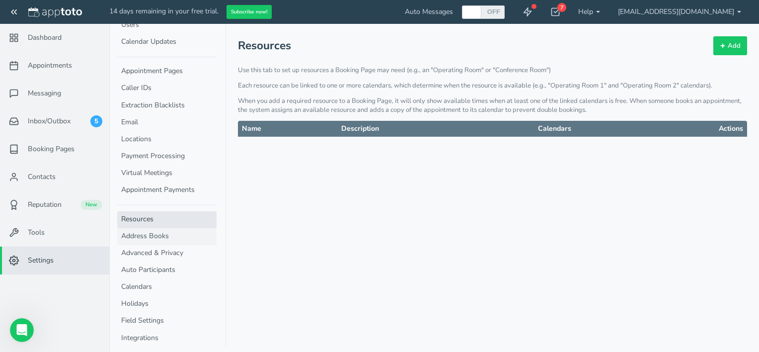
click at [143, 233] on link "Address Books" at bounding box center [166, 236] width 99 height 17
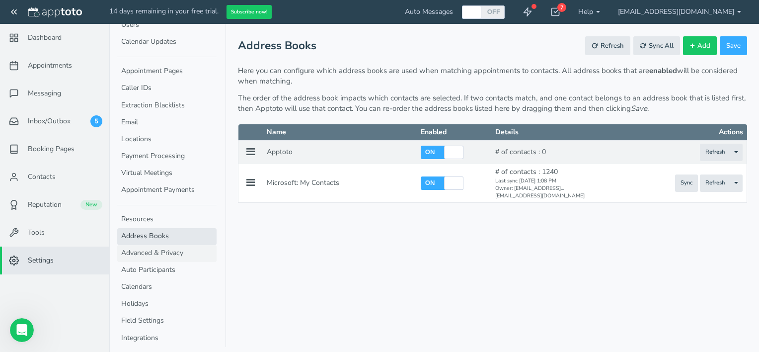
click at [141, 252] on link "Advanced & Privacy" at bounding box center [166, 253] width 99 height 17
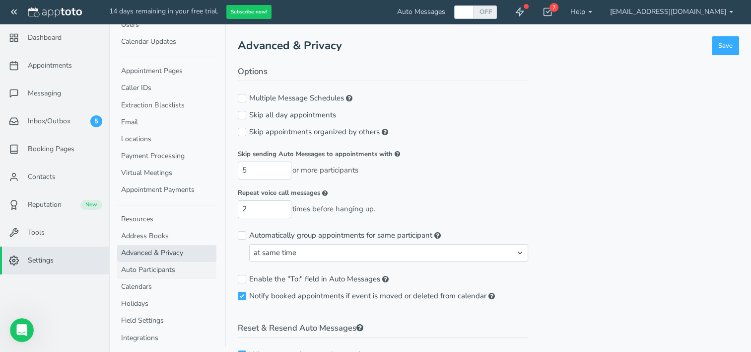
click at [138, 264] on link "Auto Participants" at bounding box center [166, 270] width 99 height 17
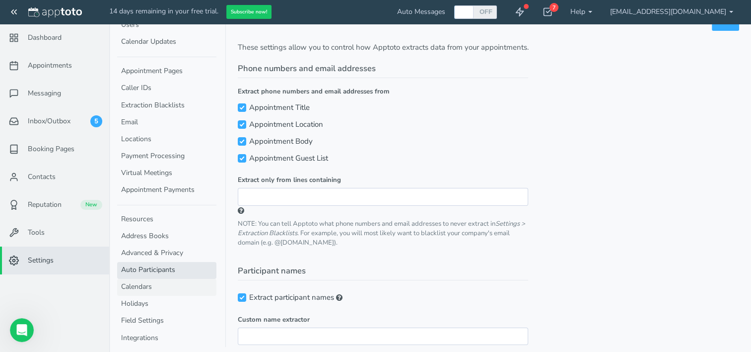
scroll to position [50, 0]
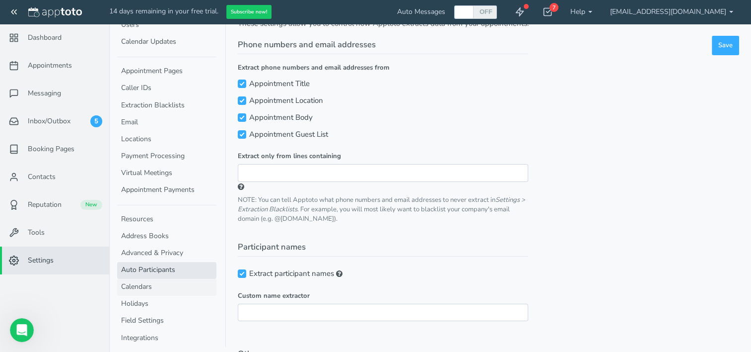
click at [139, 281] on link "Calendars" at bounding box center [166, 287] width 99 height 17
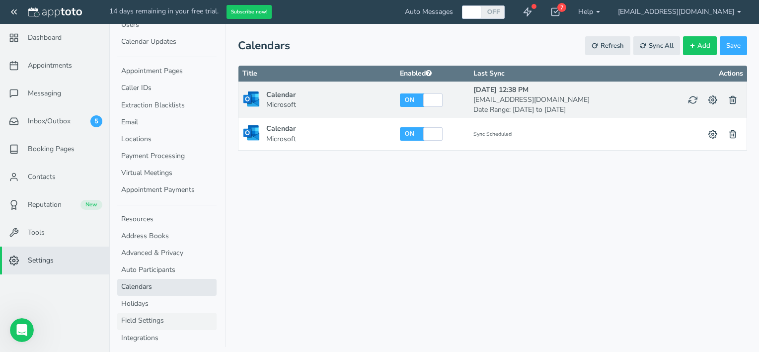
click at [133, 318] on link "Field Settings" at bounding box center [166, 320] width 99 height 17
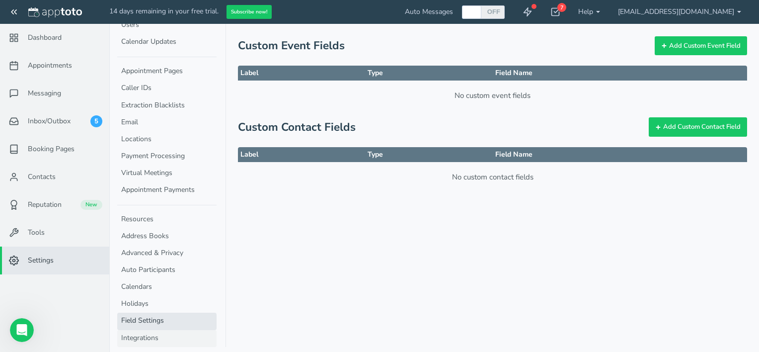
click at [131, 334] on link "Integrations" at bounding box center [166, 338] width 99 height 17
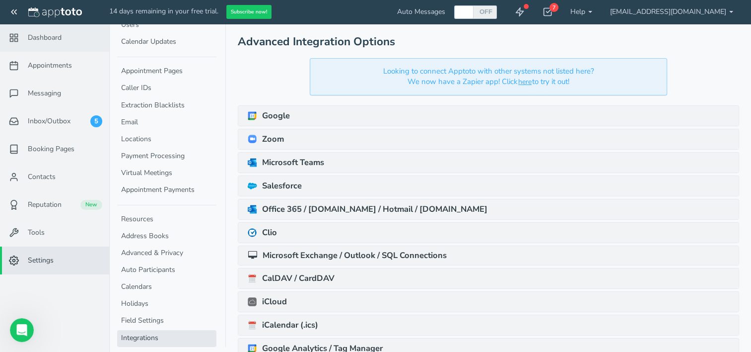
click at [42, 35] on span "Dashboard" at bounding box center [45, 38] width 34 height 10
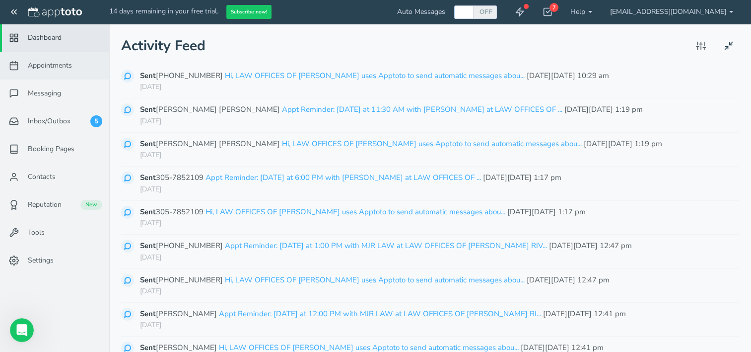
click at [26, 60] on link "Appointments" at bounding box center [54, 66] width 109 height 28
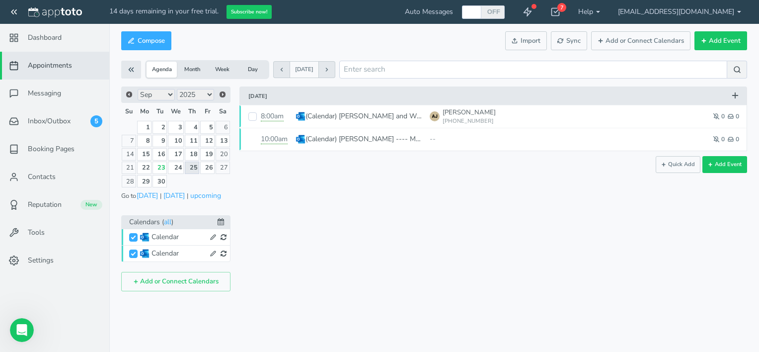
click at [191, 166] on link "25" at bounding box center [192, 167] width 14 height 12
